Goal: Task Accomplishment & Management: Use online tool/utility

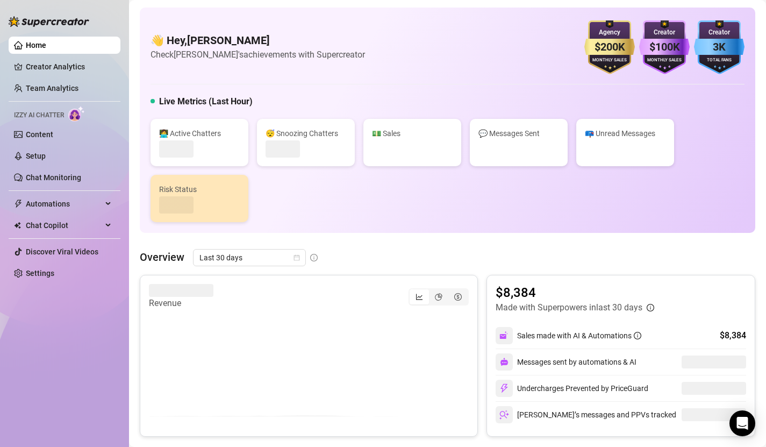
scroll to position [226, 0]
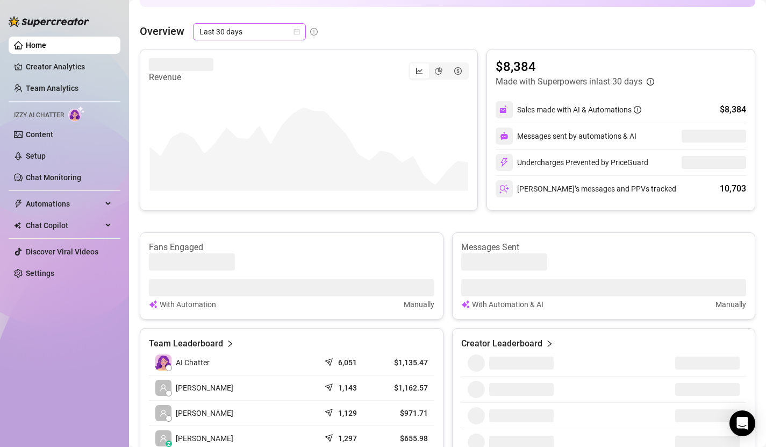
click at [295, 32] on icon "calendar" at bounding box center [297, 32] width 6 height 6
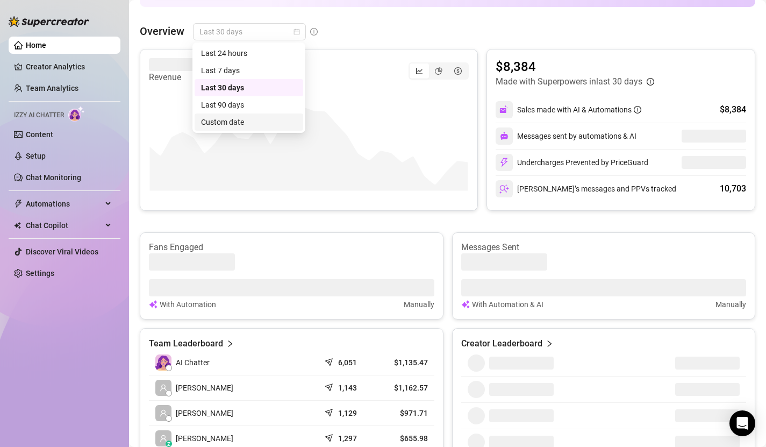
click at [250, 124] on div "Custom date" at bounding box center [249, 122] width 96 height 12
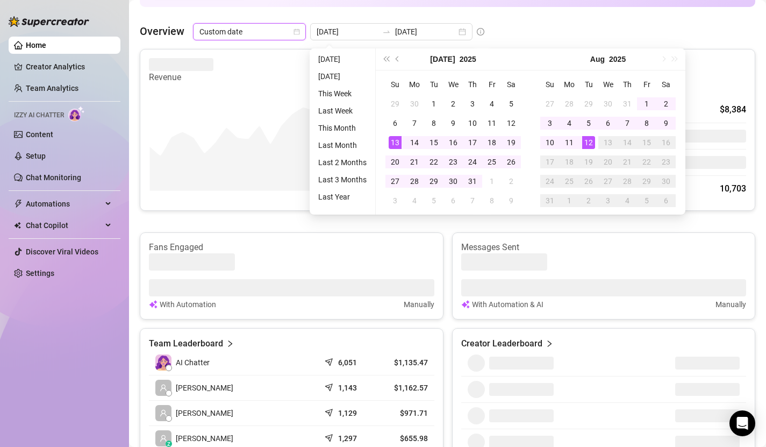
type input "[DATE]"
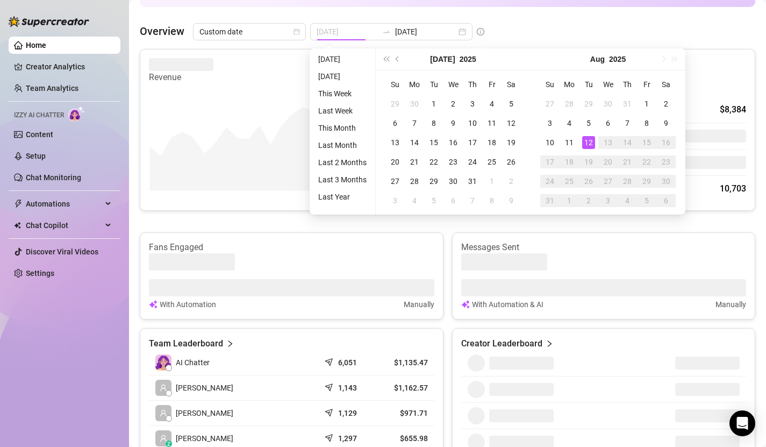
click at [589, 140] on div "12" at bounding box center [588, 142] width 13 height 13
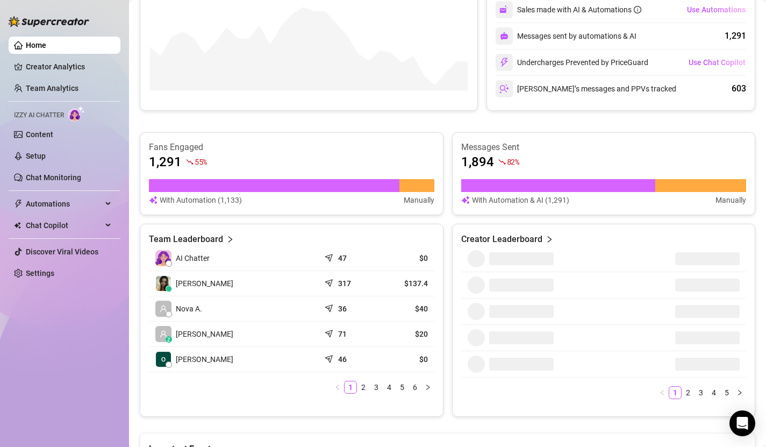
scroll to position [329, 0]
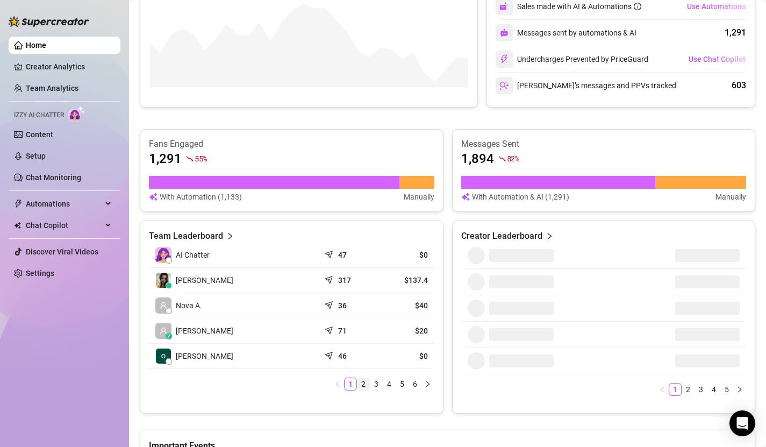
click at [363, 384] on link "2" at bounding box center [364, 384] width 12 height 12
click at [353, 386] on link "1" at bounding box center [351, 384] width 12 height 12
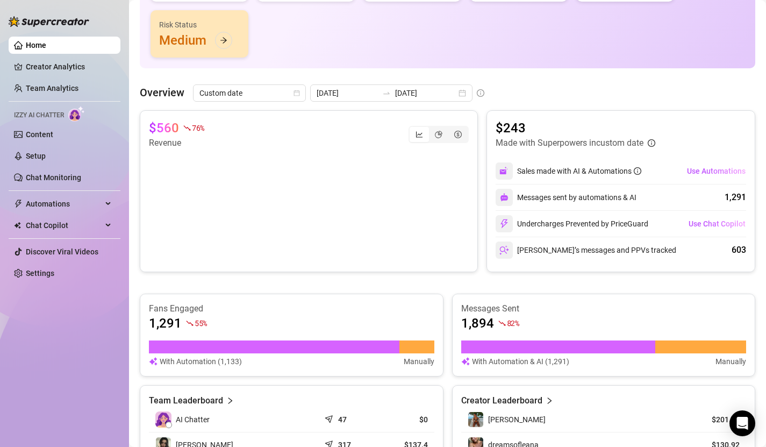
scroll to position [160, 0]
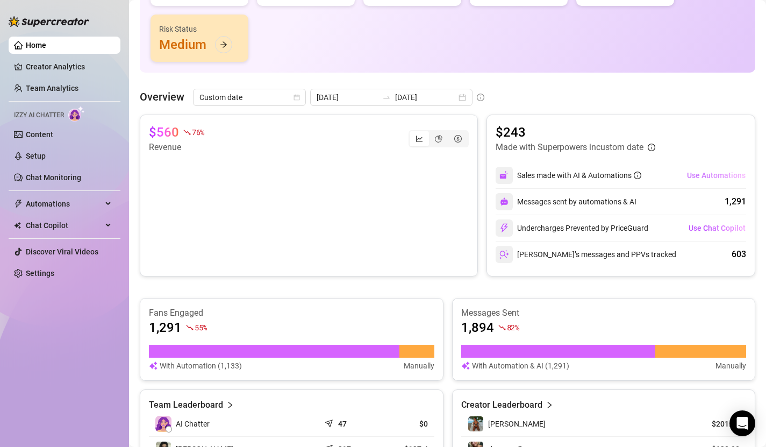
click at [725, 177] on span "Use Automations" at bounding box center [716, 175] width 59 height 9
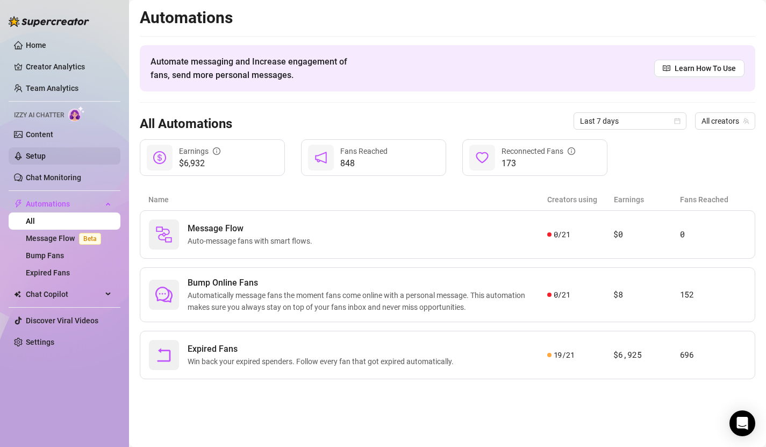
click at [34, 153] on link "Setup" at bounding box center [36, 156] width 20 height 9
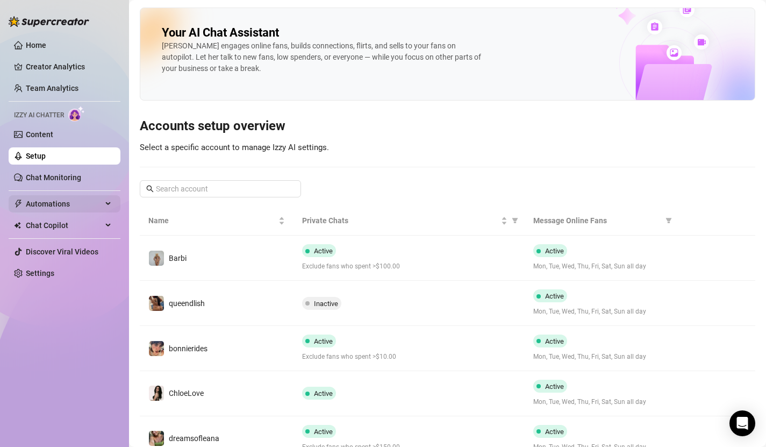
click at [51, 206] on span "Automations" at bounding box center [64, 203] width 76 height 17
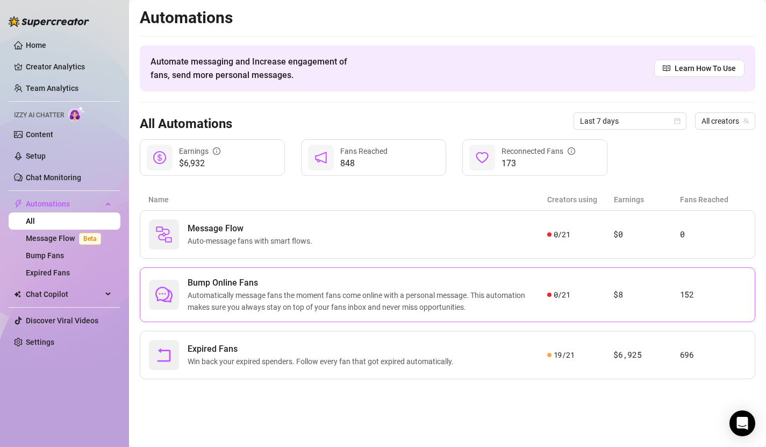
click at [362, 305] on span "Automatically message fans the moment fans come online with a personal message.…" at bounding box center [368, 301] width 360 height 24
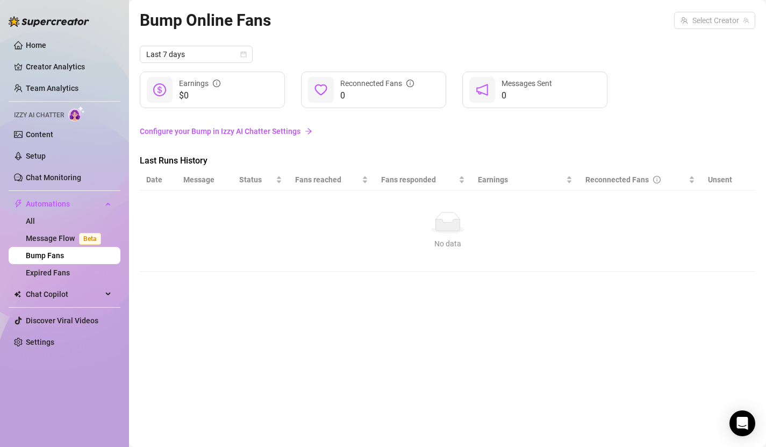
click at [289, 133] on link "Configure your Bump in Izzy AI Chatter Settings" at bounding box center [448, 131] width 616 height 12
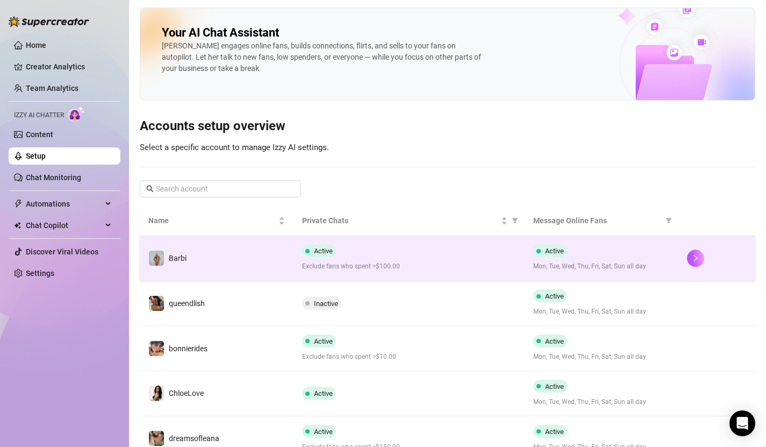
click at [630, 268] on span "Mon, Tue, Wed, Thu, Fri, Sat, Sun all day" at bounding box center [601, 266] width 137 height 10
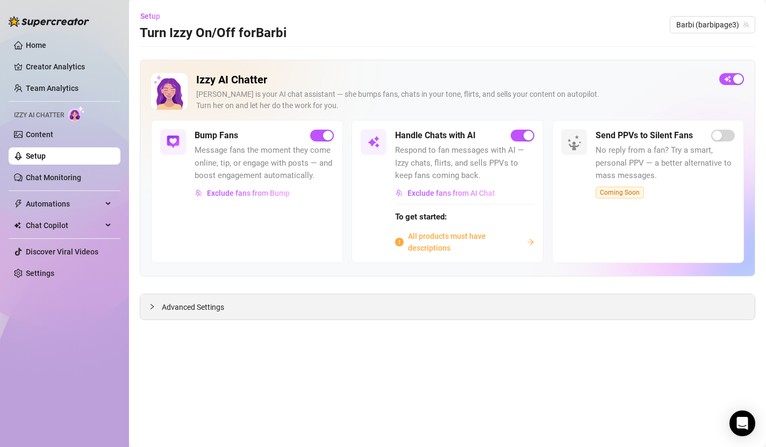
click at [186, 311] on span "Advanced Settings" at bounding box center [193, 307] width 62 height 12
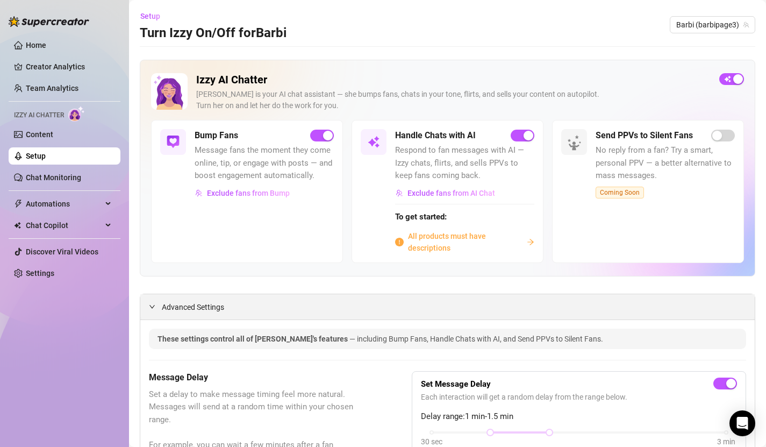
click at [186, 311] on span "Advanced Settings" at bounding box center [193, 307] width 62 height 12
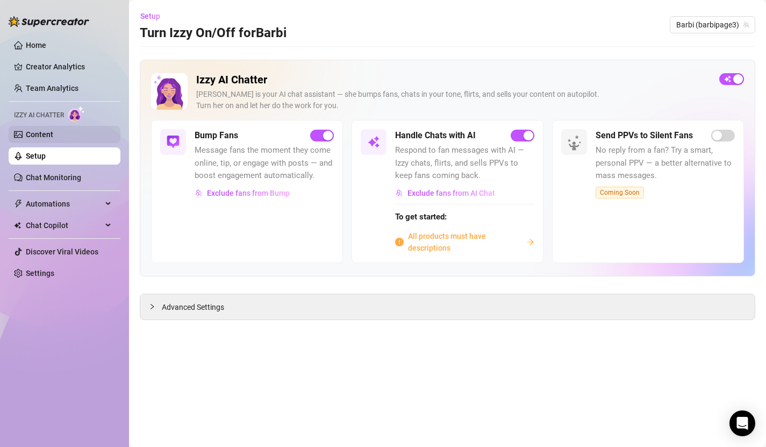
click at [41, 132] on link "Content" at bounding box center [39, 134] width 27 height 9
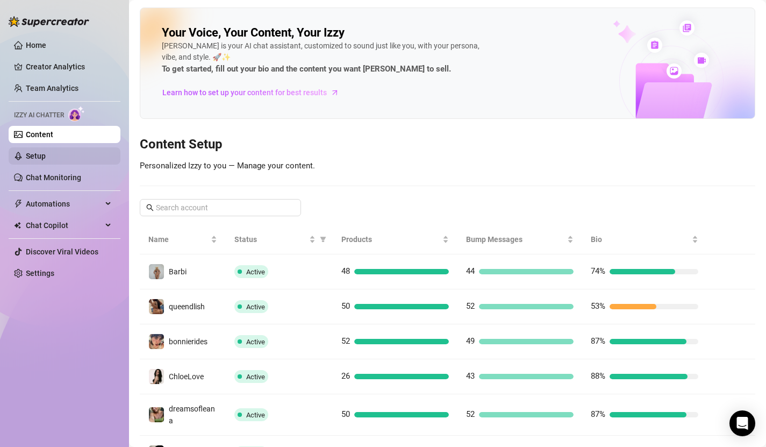
click at [46, 155] on link "Setup" at bounding box center [36, 156] width 20 height 9
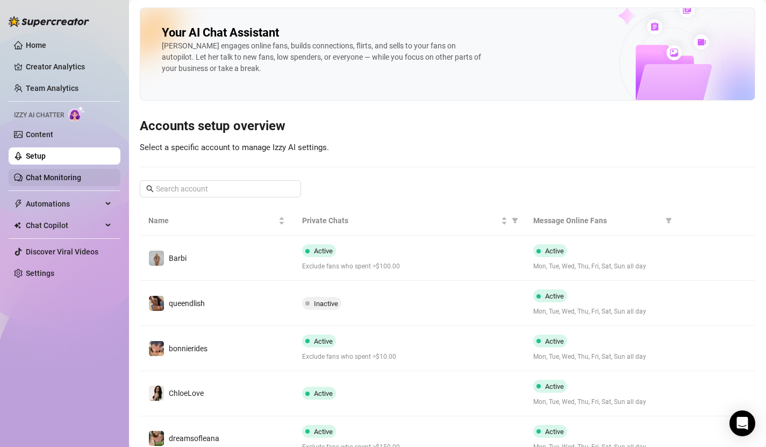
click at [52, 179] on link "Chat Monitoring" at bounding box center [53, 177] width 55 height 9
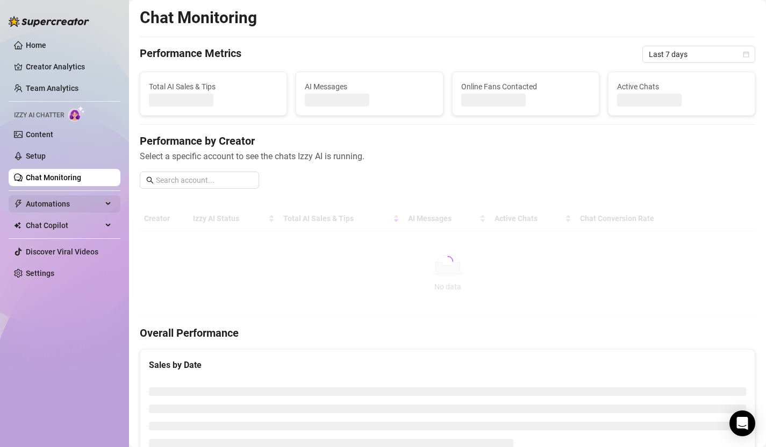
click at [53, 207] on span "Automations" at bounding box center [64, 203] width 76 height 17
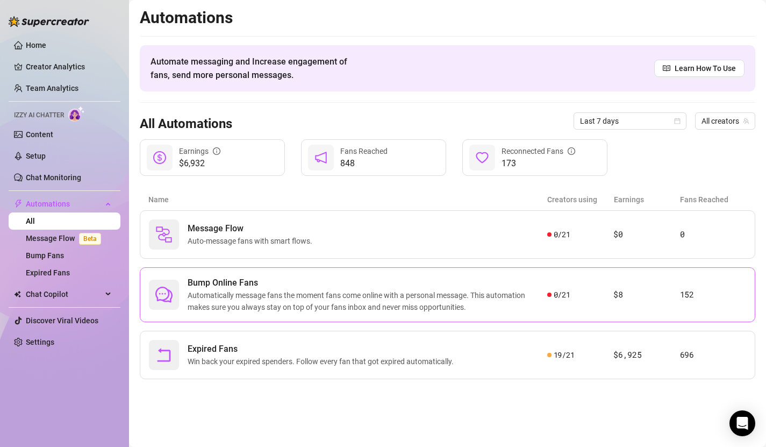
click at [717, 304] on div "Bump Online Fans Automatically message fans the moment fans come online with a …" at bounding box center [448, 294] width 616 height 55
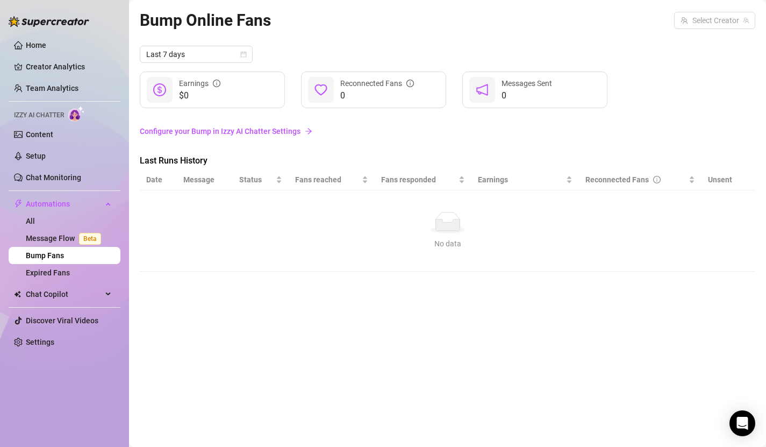
click at [238, 132] on link "Configure your Bump in Izzy AI Chatter Settings" at bounding box center [448, 131] width 616 height 12
